Goal: Entertainment & Leisure: Consume media (video, audio)

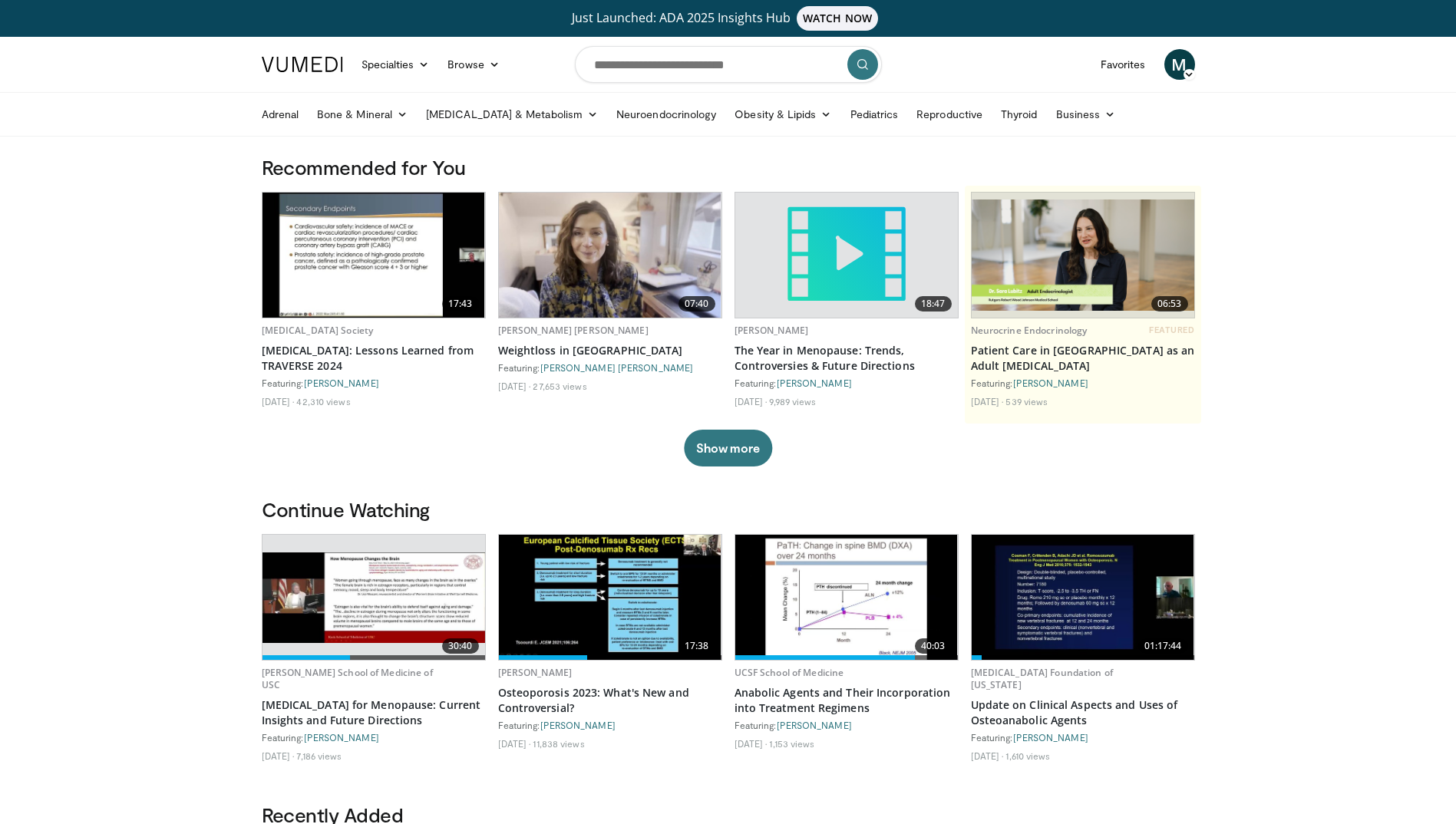
click at [616, 275] on img at bounding box center [610, 256] width 222 height 125
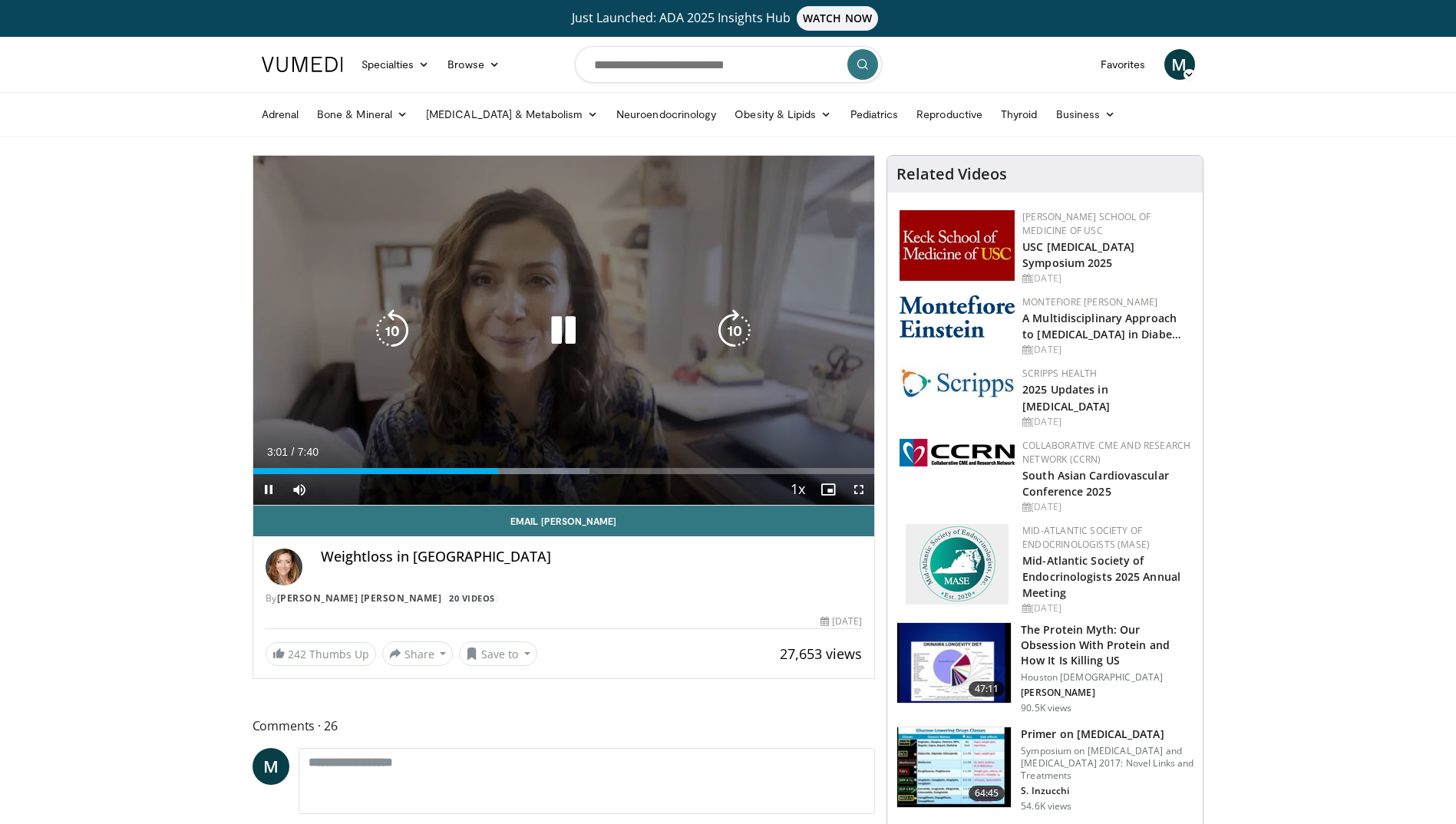
click at [567, 332] on icon "Video Player" at bounding box center [563, 331] width 43 height 43
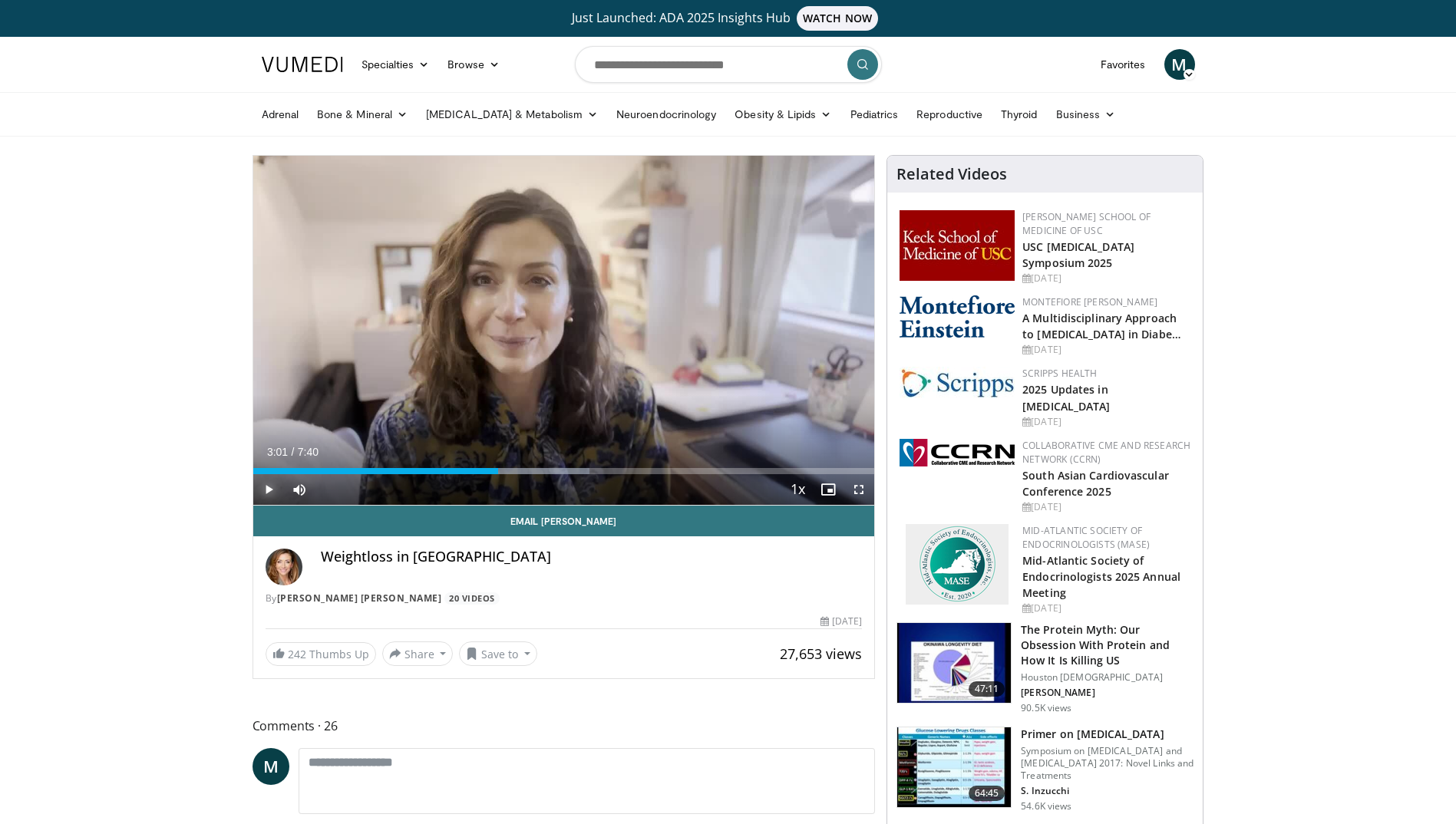
click at [266, 490] on span "Video Player" at bounding box center [268, 489] width 31 height 31
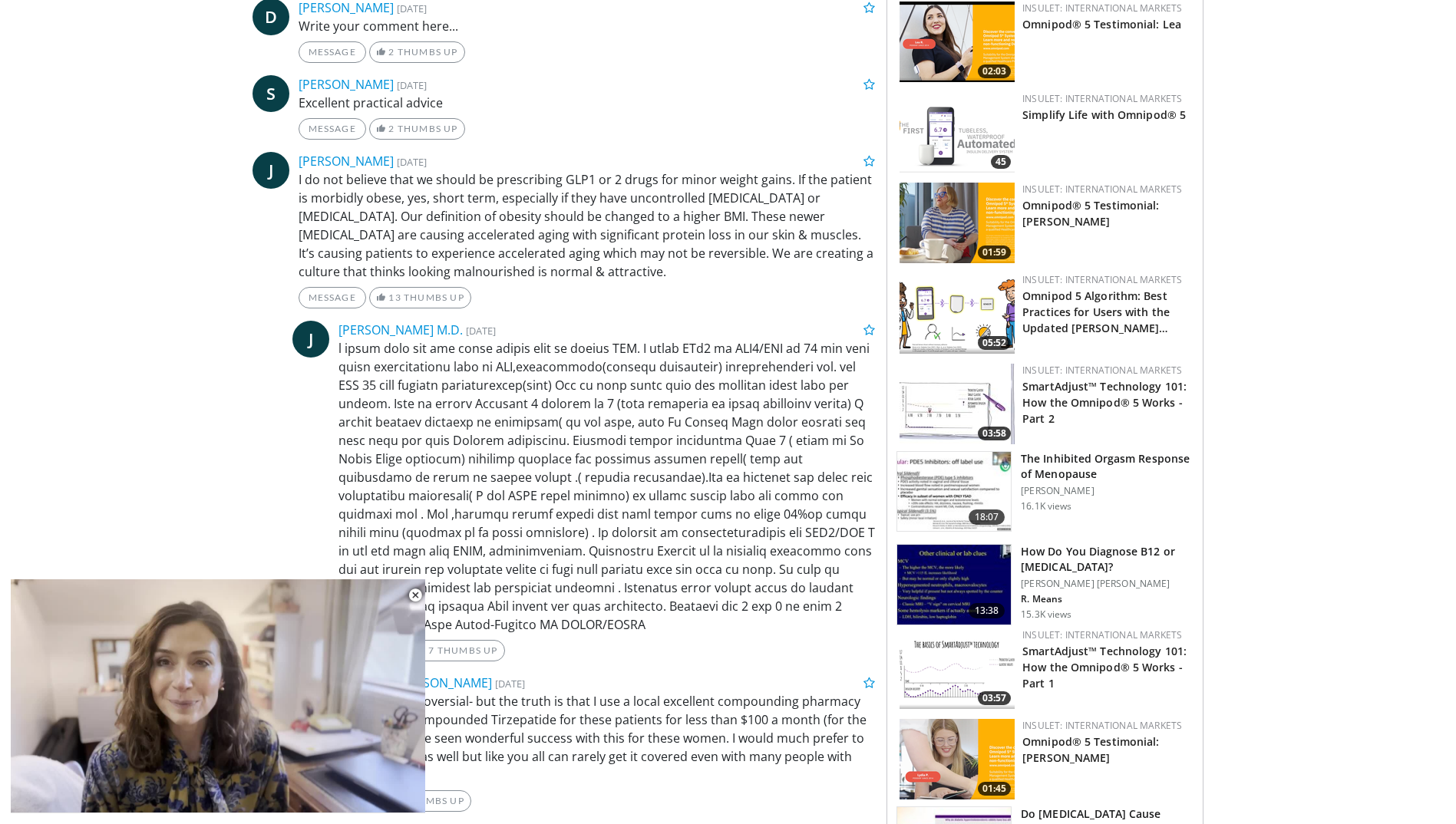
scroll to position [1381, 0]
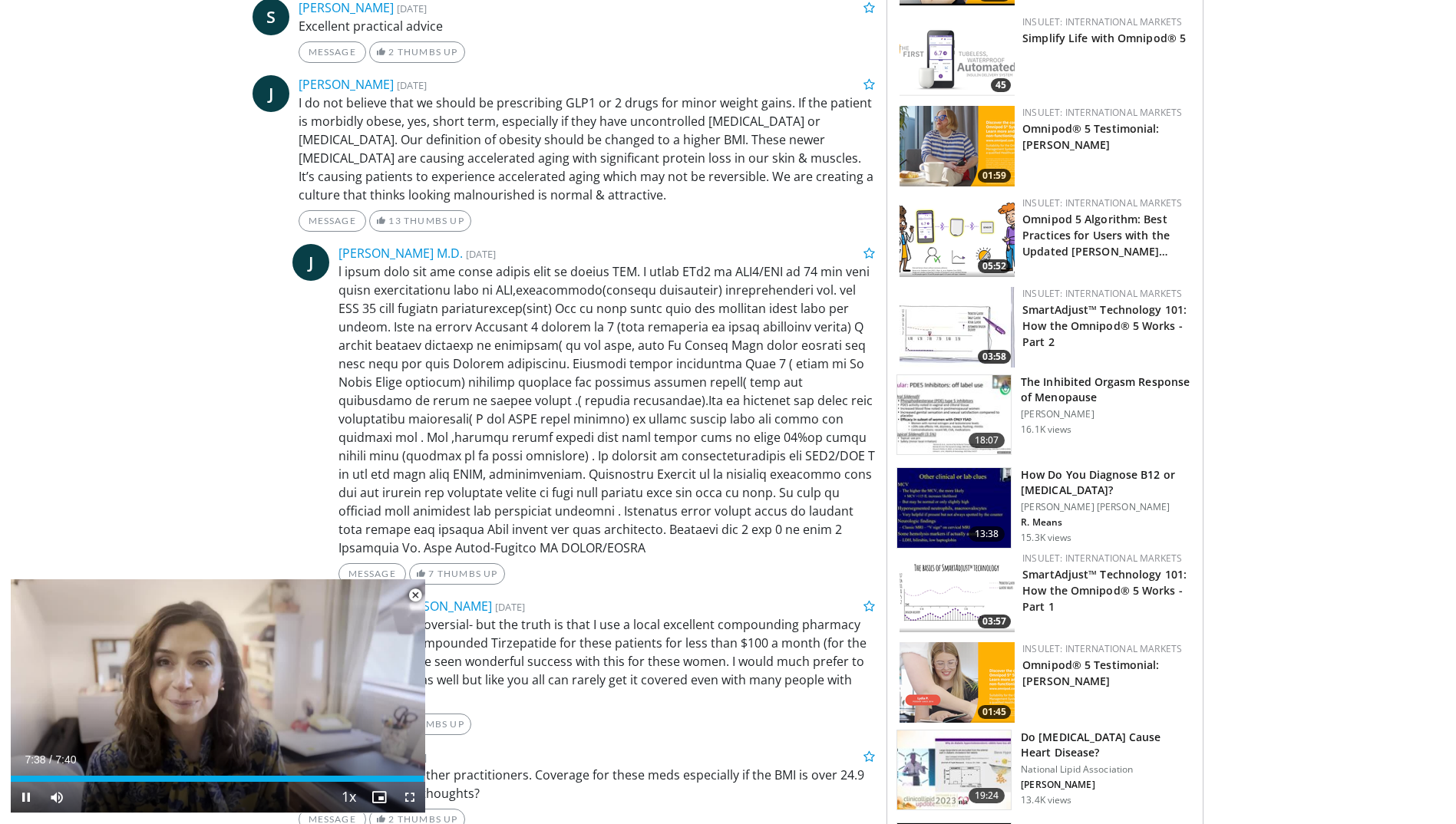
click at [411, 595] on span "Video Player" at bounding box center [415, 595] width 31 height 31
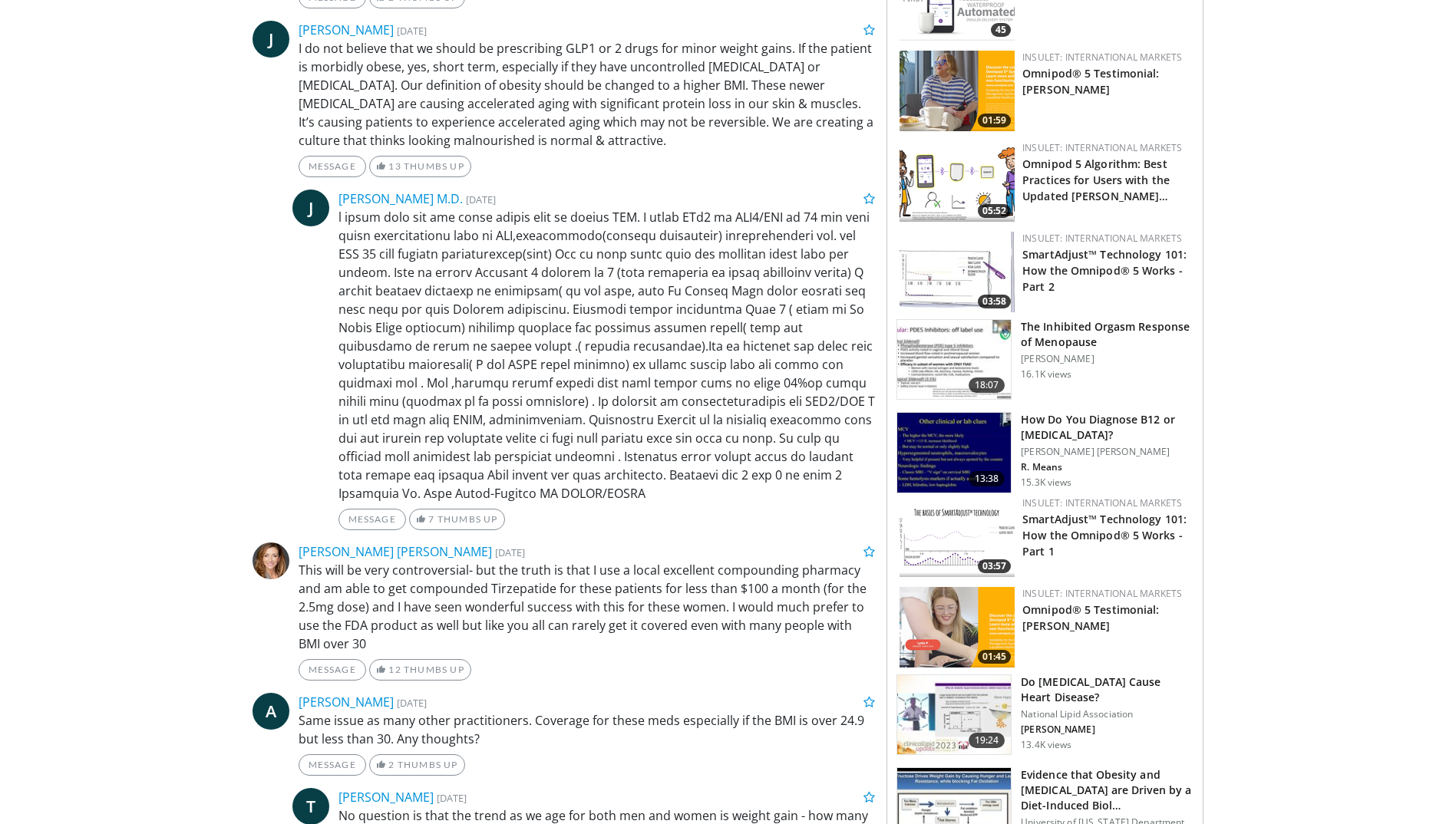
scroll to position [1491, 0]
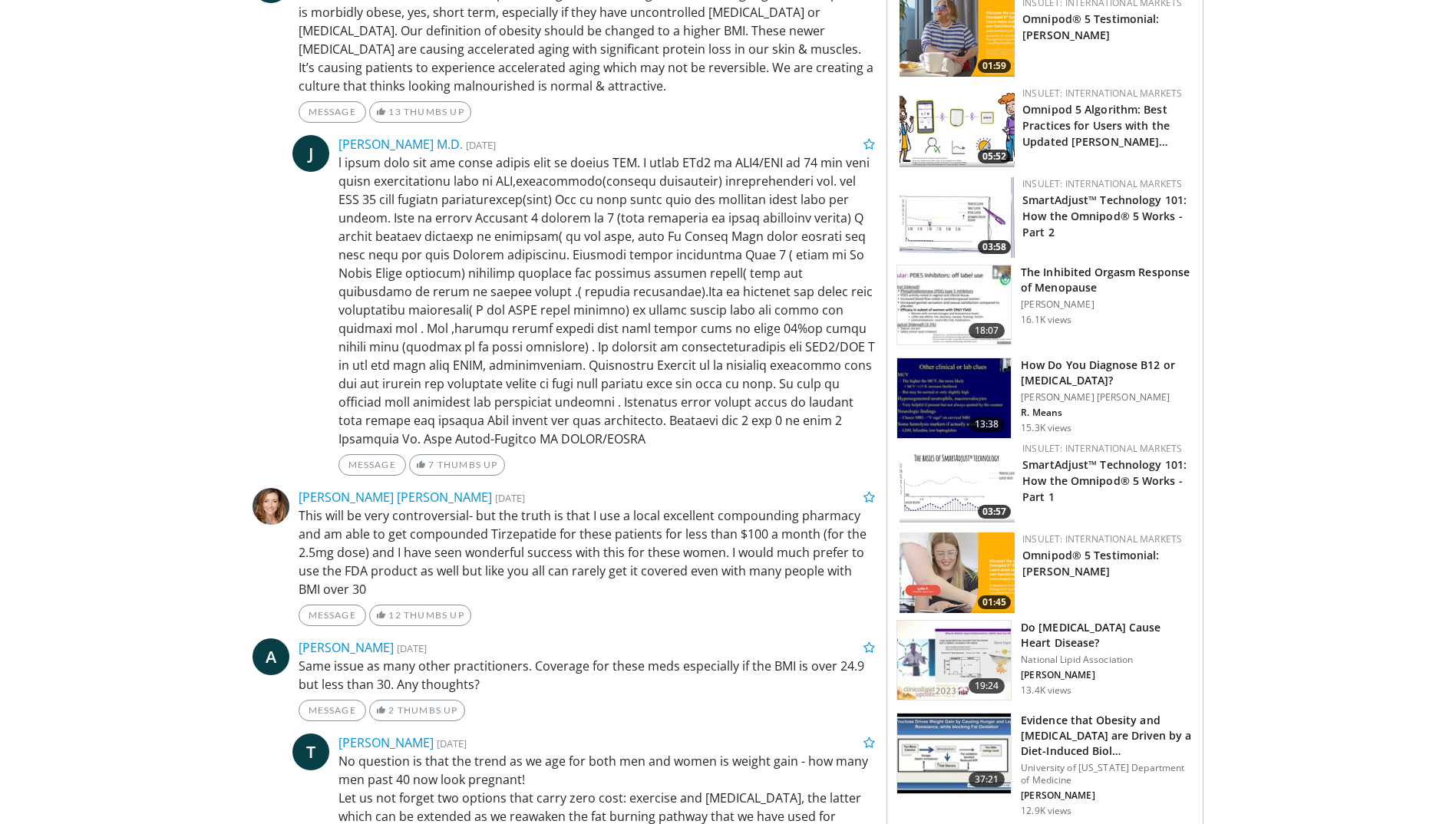
click at [649, 592] on p "This will be very controversial- but the truth is that I use a local excellent …" at bounding box center [587, 553] width 577 height 92
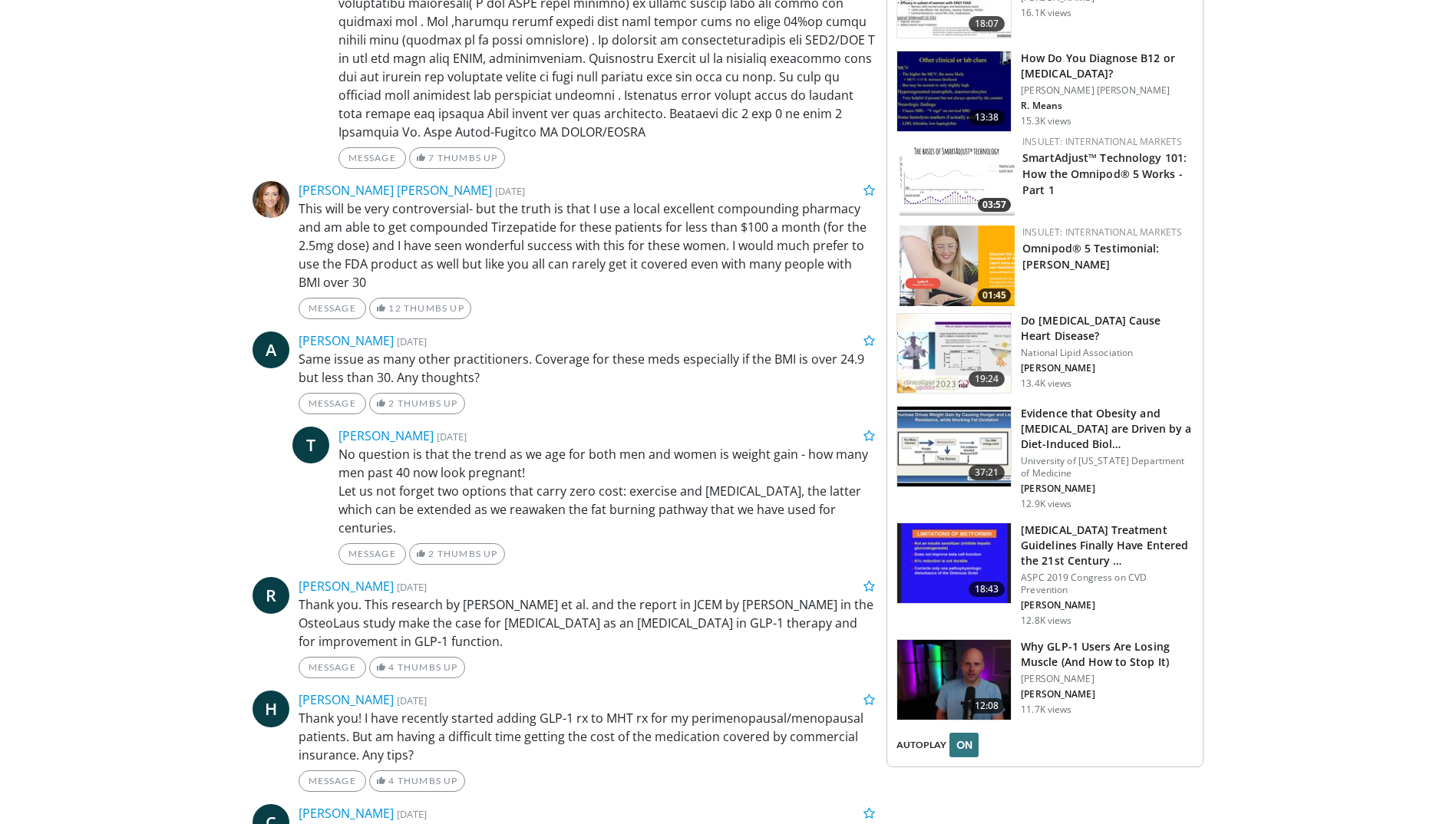
click at [649, 592] on div "[PERSON_NAME] [DATE]" at bounding box center [587, 586] width 600 height 18
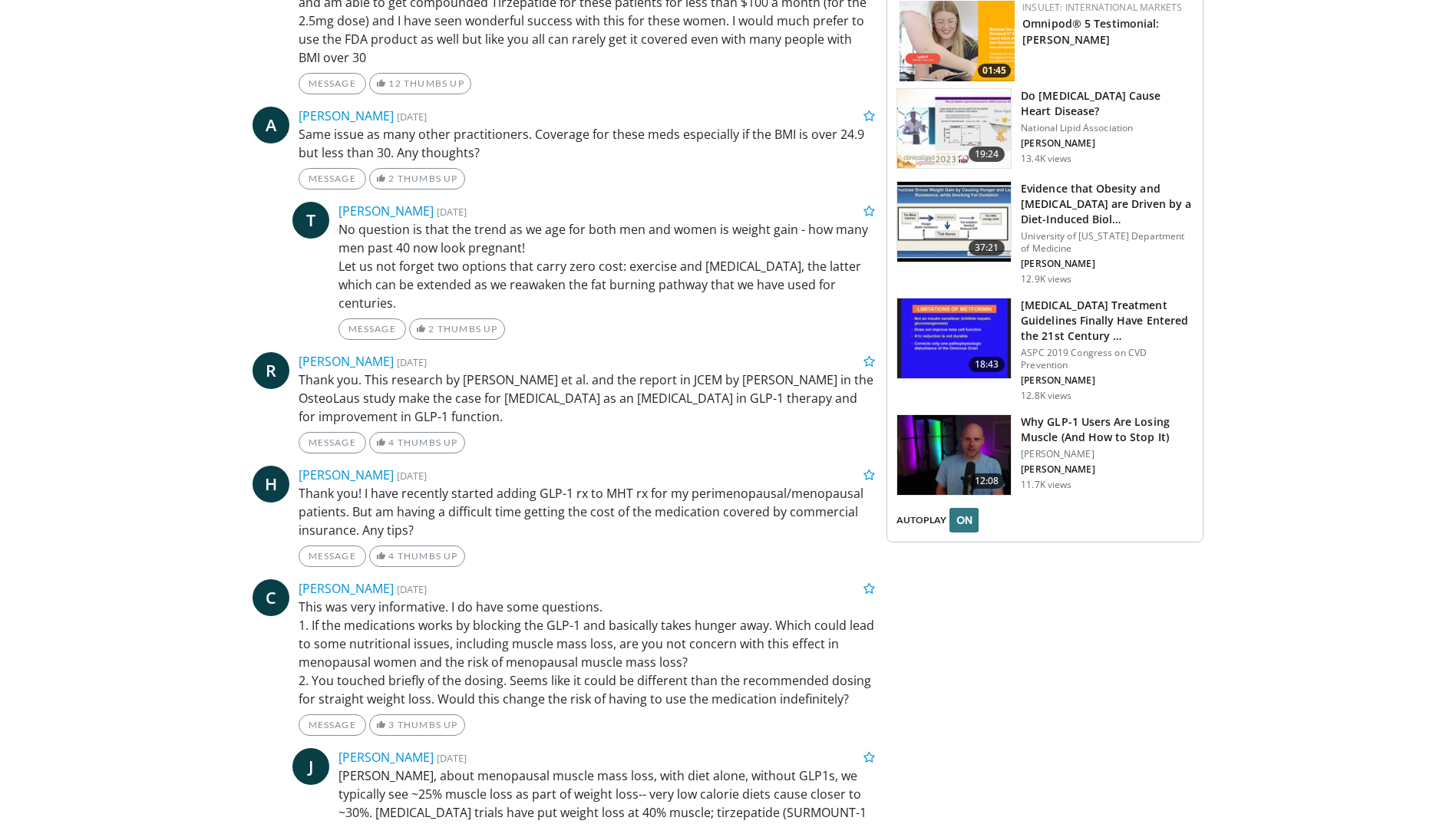
scroll to position [2028, 0]
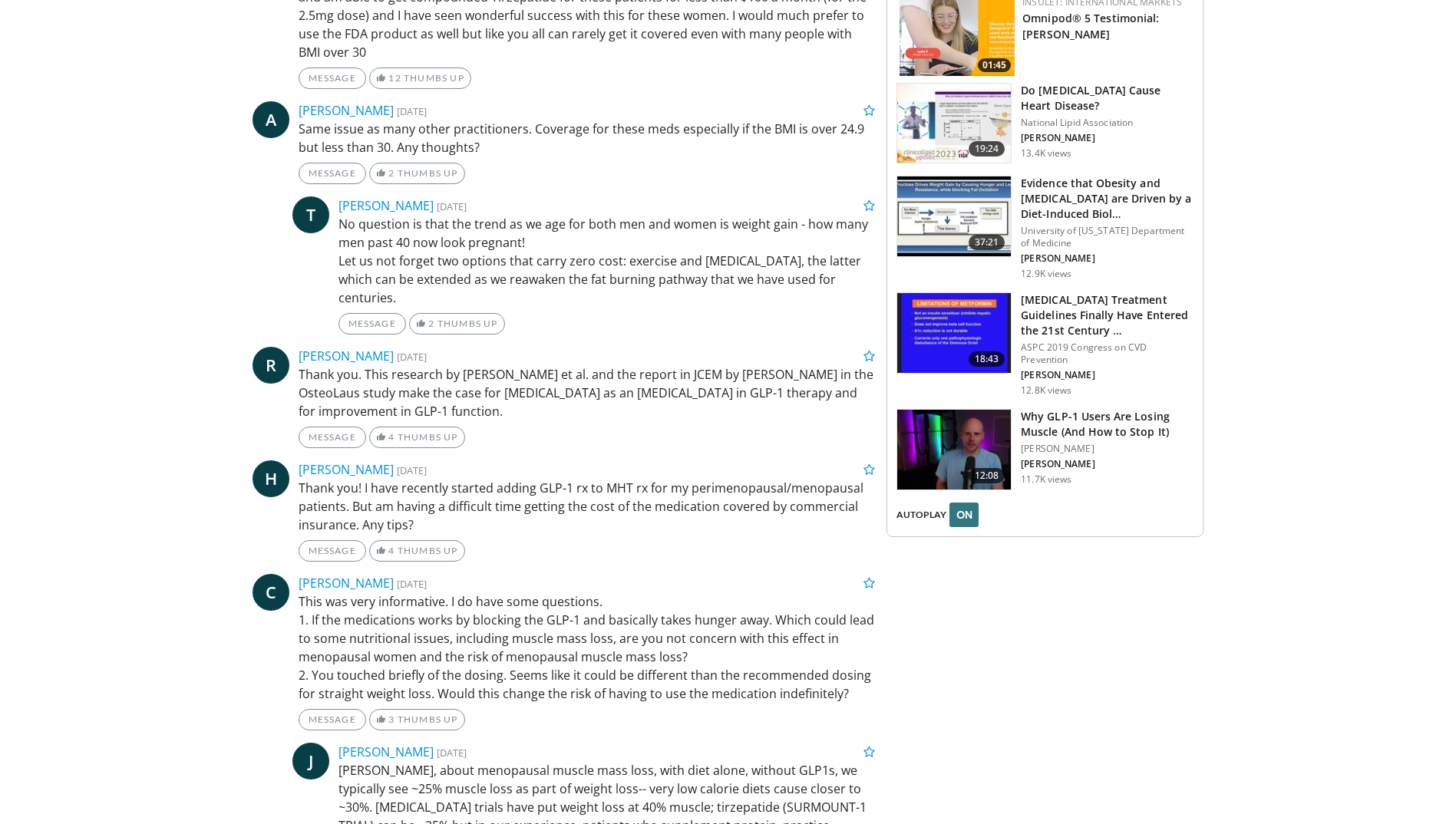
click at [649, 592] on p "This was very informative. I do have some questions. 1. If the medications work…" at bounding box center [587, 647] width 577 height 110
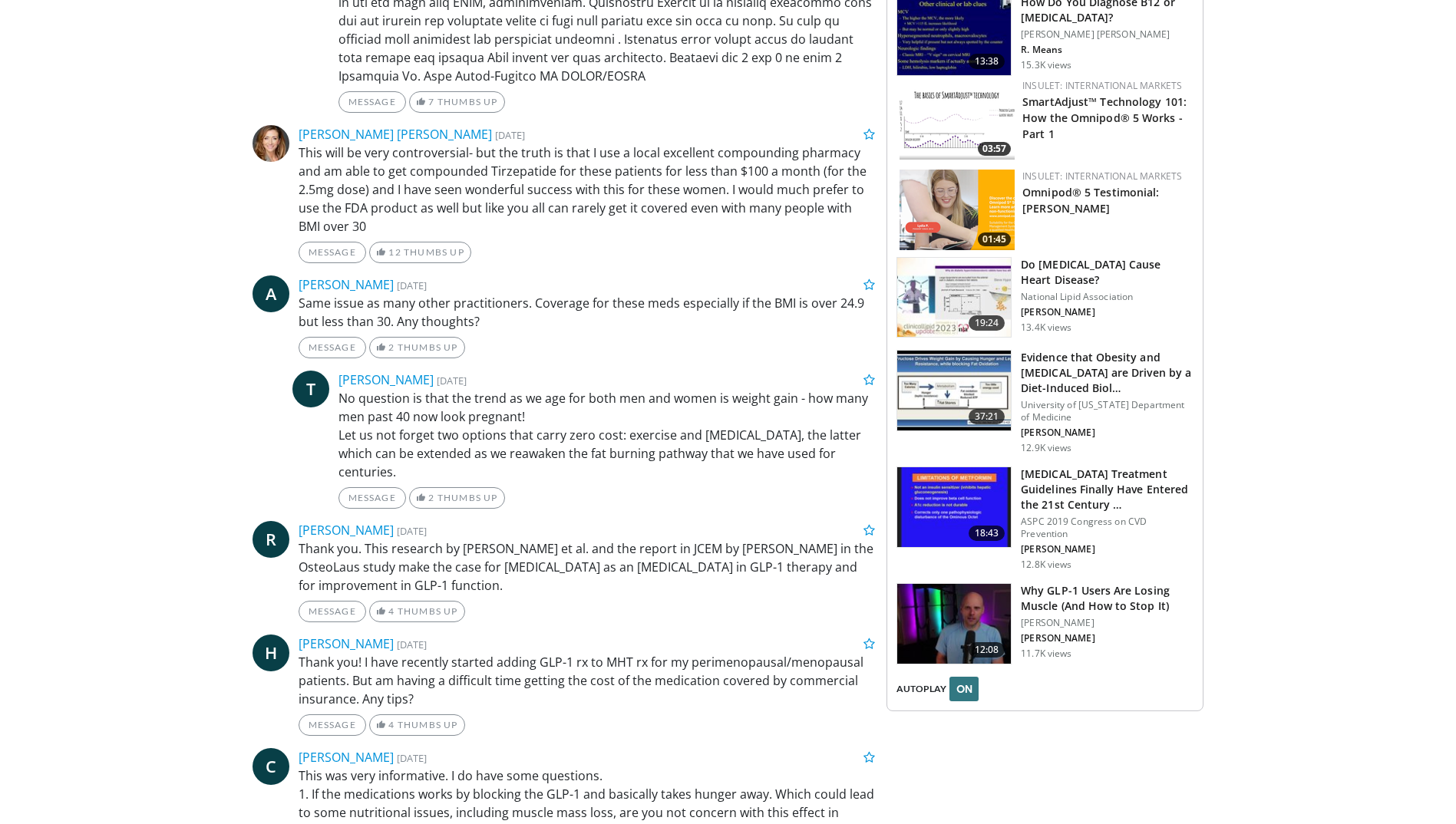
scroll to position [1644, 0]
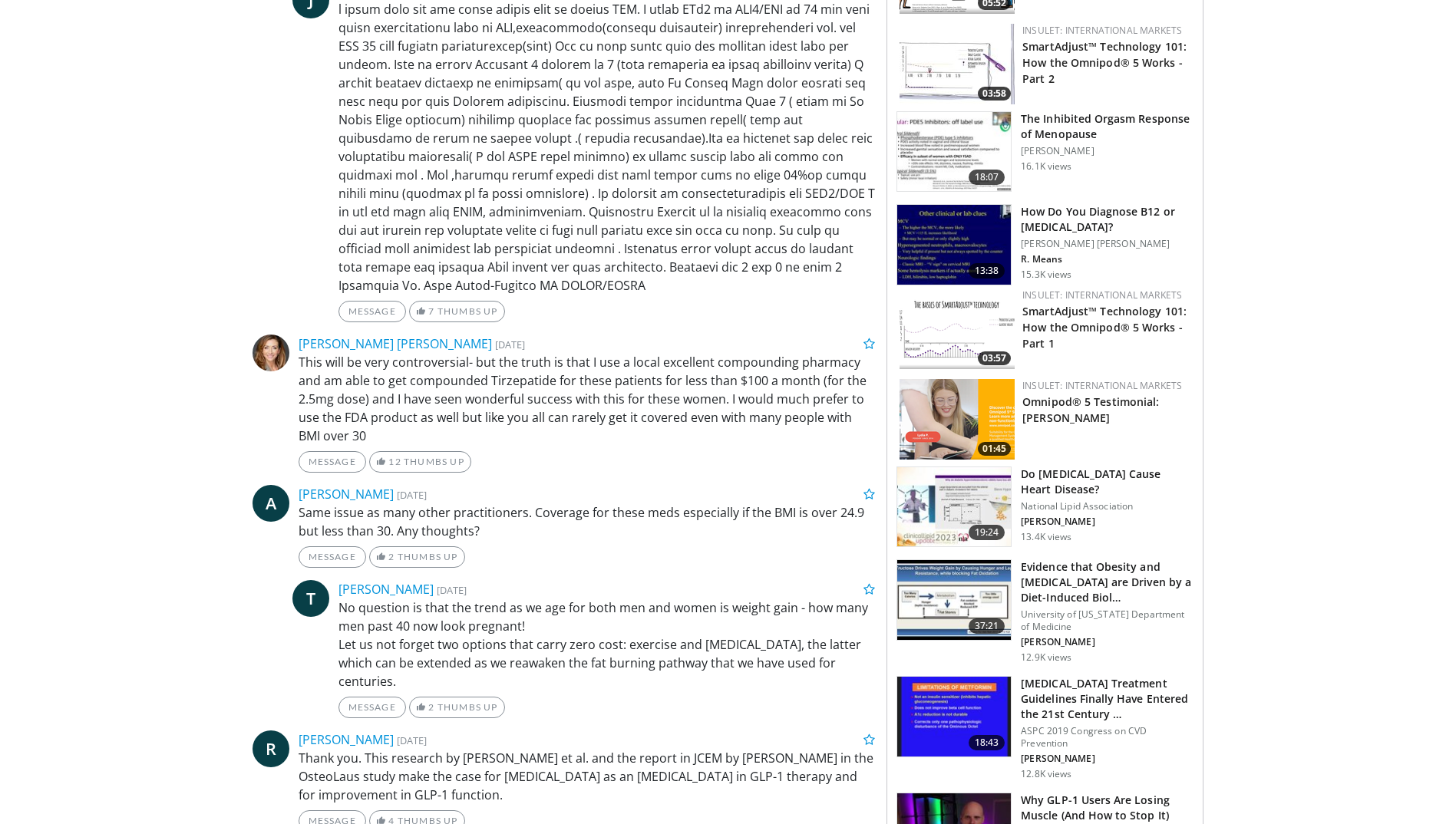
click at [645, 338] on div "[PERSON_NAME] [PERSON_NAME] [DATE]" at bounding box center [587, 343] width 600 height 18
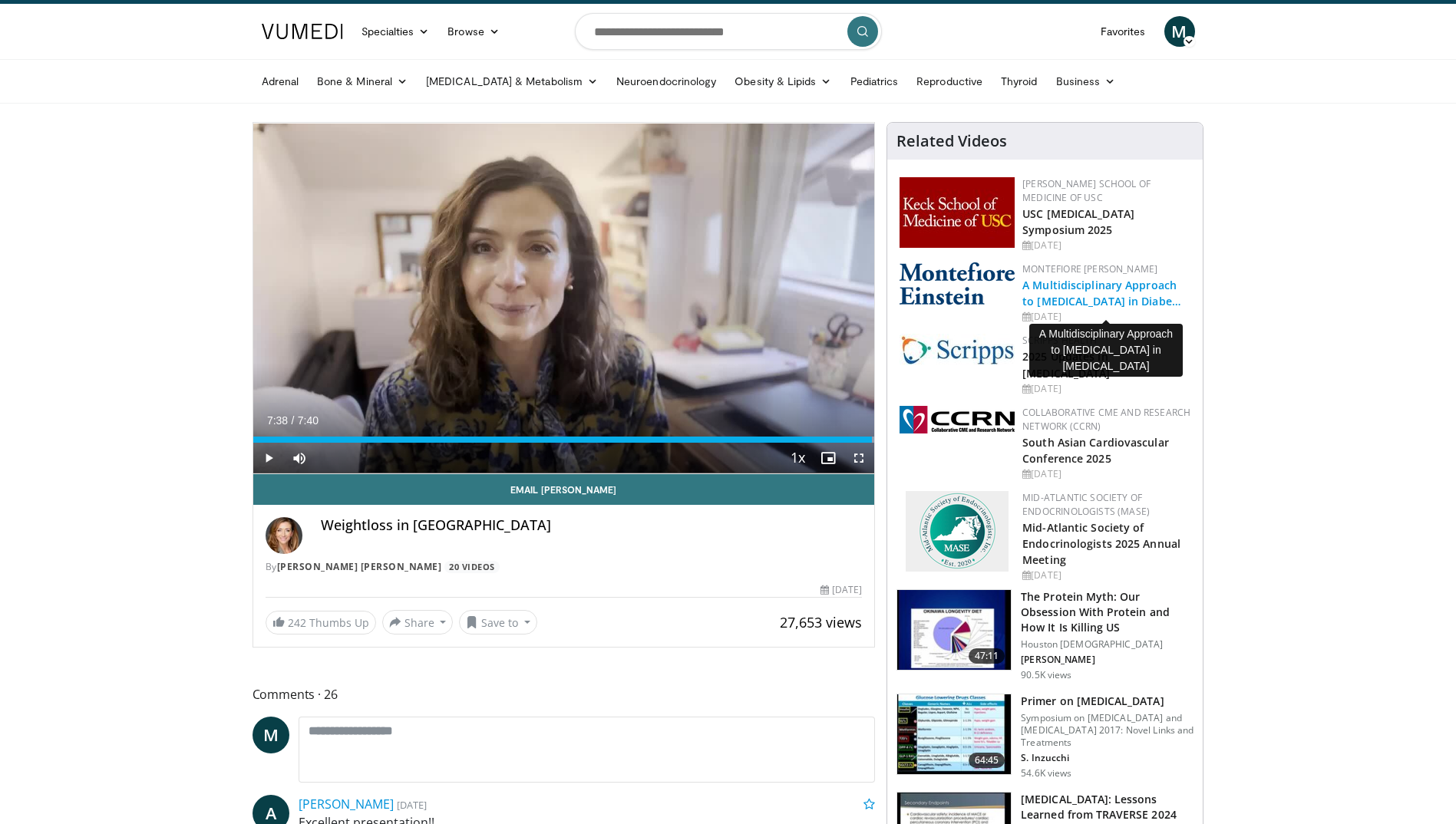
scroll to position [0, 0]
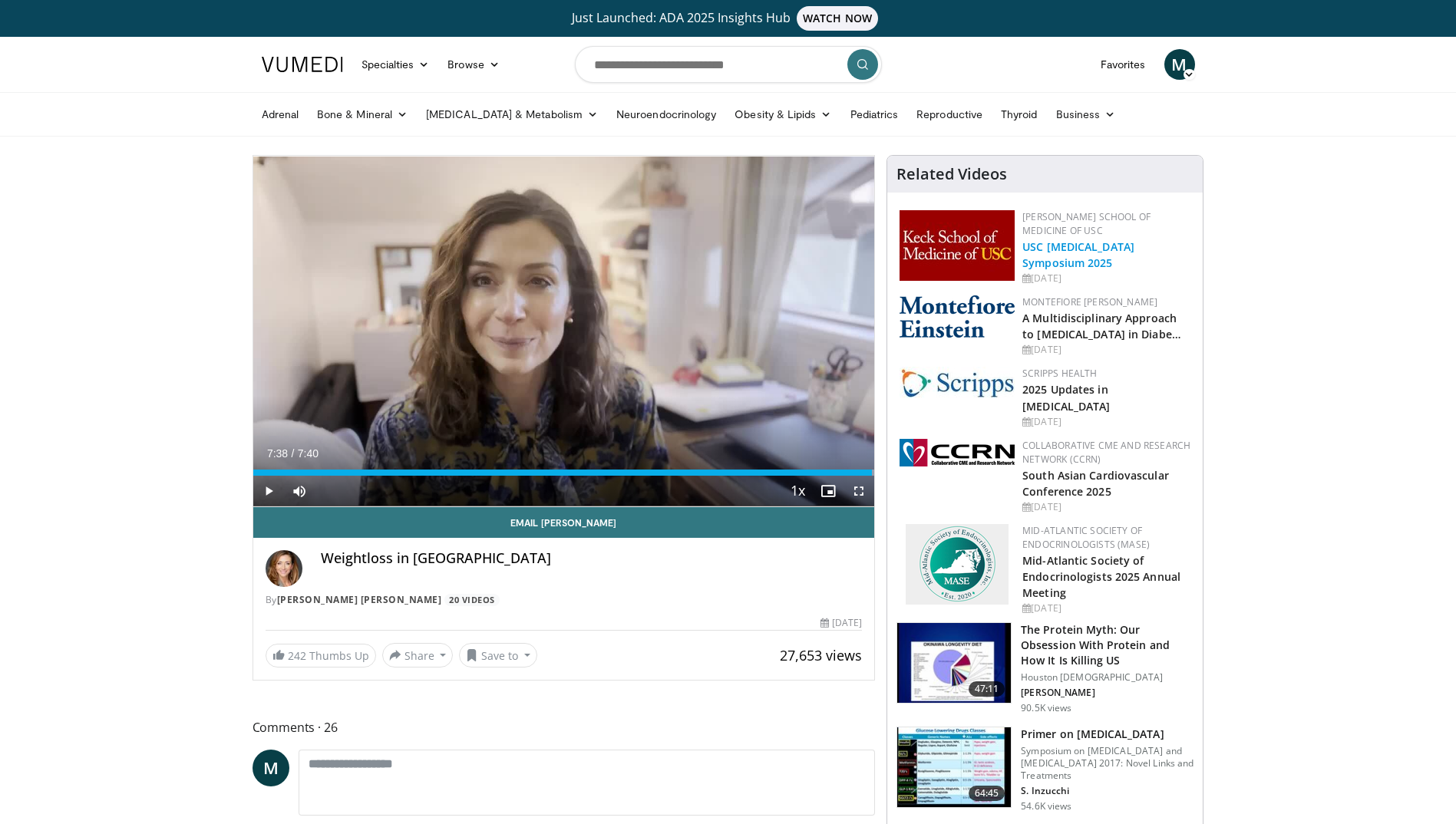
click at [1090, 240] on link "USC [MEDICAL_DATA] Symposium 2025" at bounding box center [1078, 255] width 112 height 31
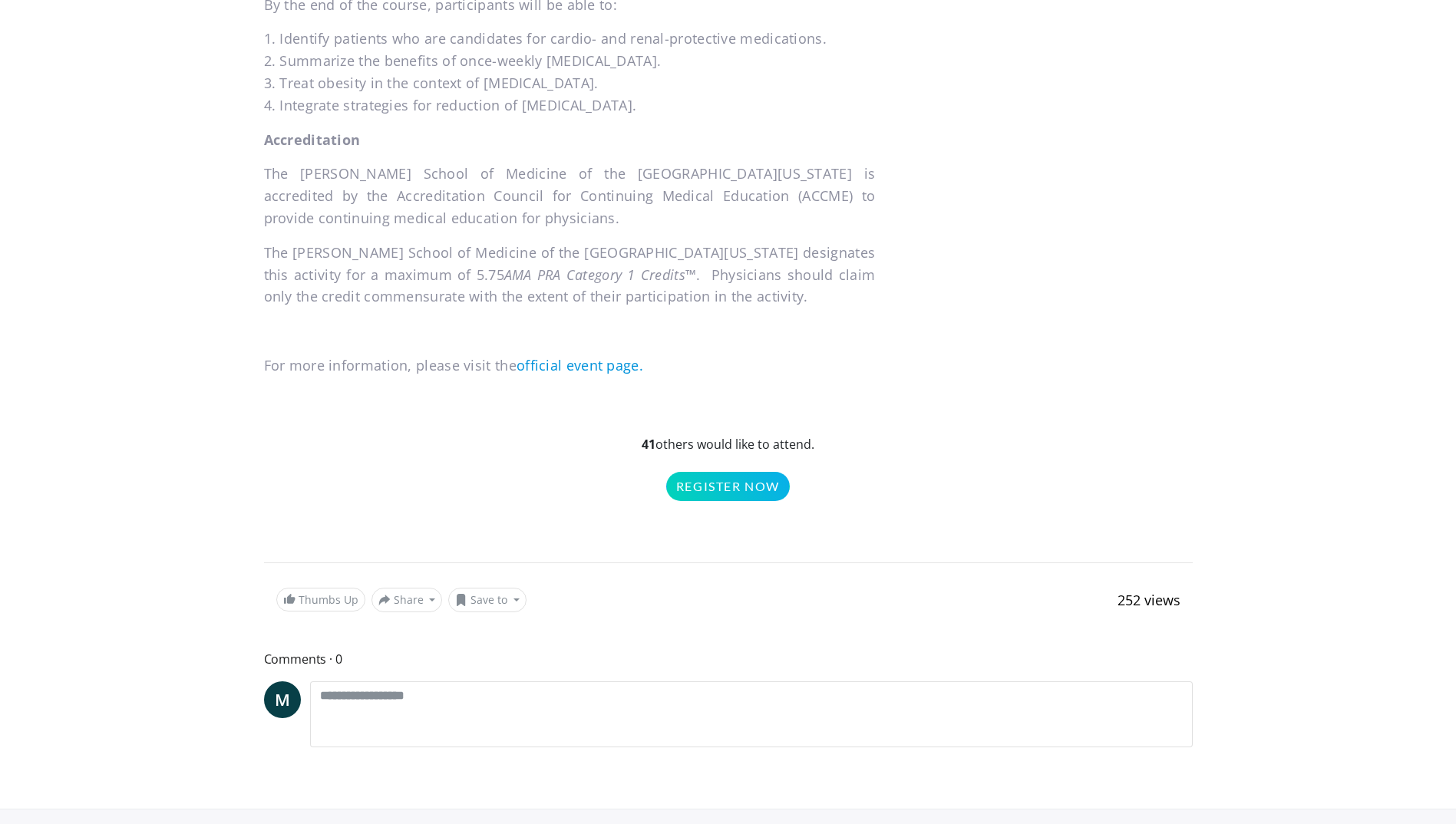
scroll to position [1074, 0]
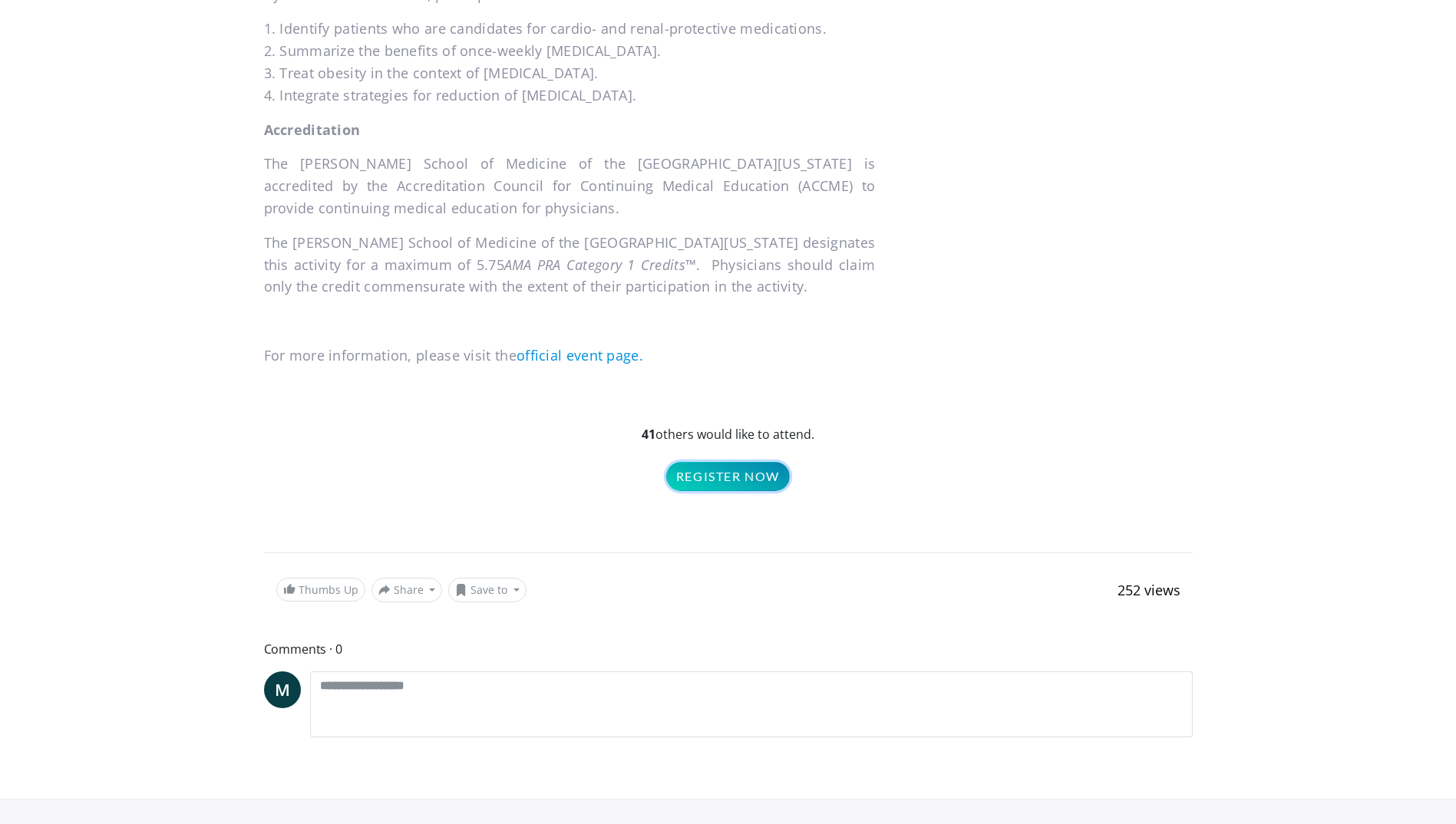
click at [745, 462] on link "Register Now" at bounding box center [728, 476] width 124 height 29
